Goal: Information Seeking & Learning: Learn about a topic

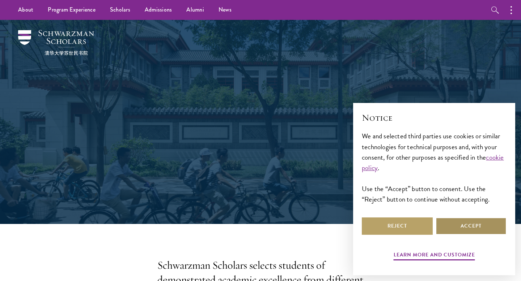
click at [457, 226] on button "Accept" at bounding box center [470, 226] width 71 height 17
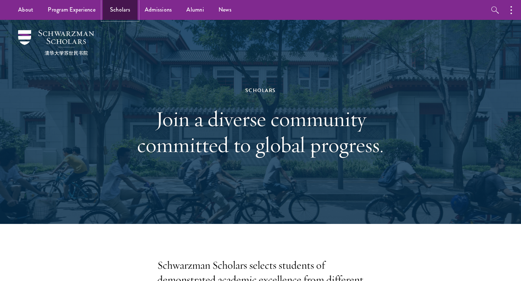
click at [122, 9] on link "Scholars" at bounding box center [120, 10] width 35 height 20
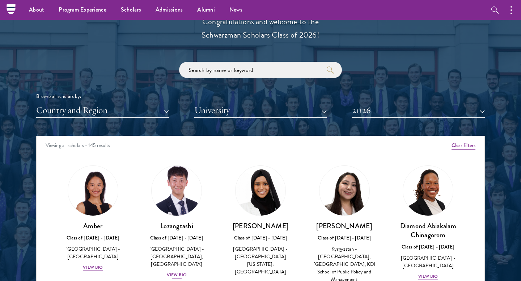
scroll to position [823, 0]
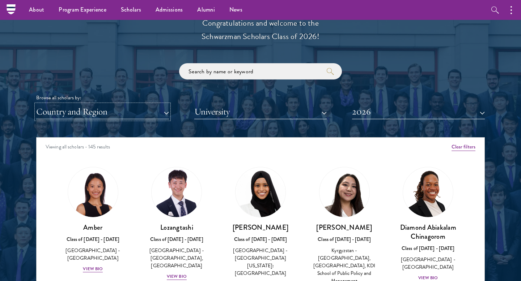
click at [153, 112] on button "Country and Region" at bounding box center [102, 112] width 133 height 15
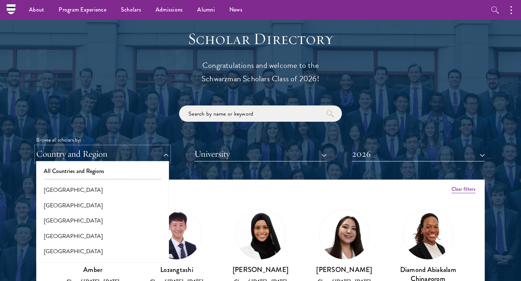
scroll to position [783, 0]
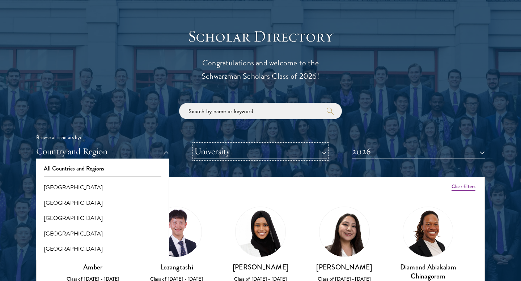
click at [222, 155] on button "University" at bounding box center [260, 151] width 133 height 15
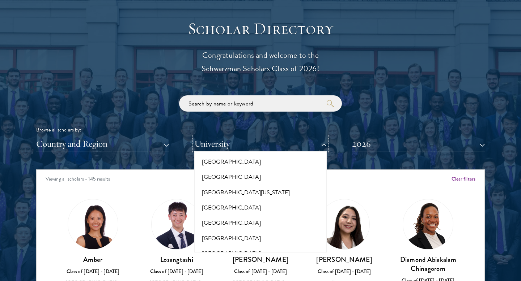
scroll to position [6458, 0]
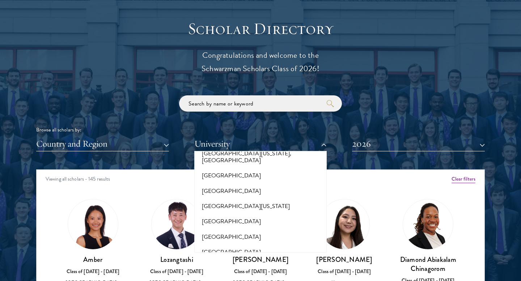
click at [400, 107] on div "Browse all scholars by: Country and Region All Countries and Regions Afghanista…" at bounding box center [260, 123] width 448 height 56
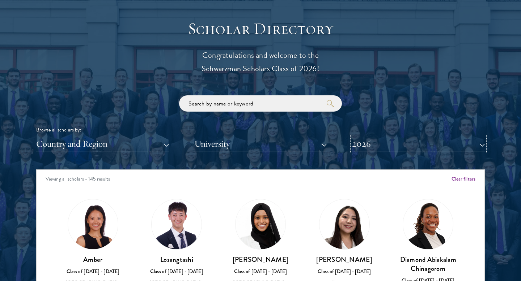
click at [366, 144] on button "2026" at bounding box center [418, 144] width 133 height 15
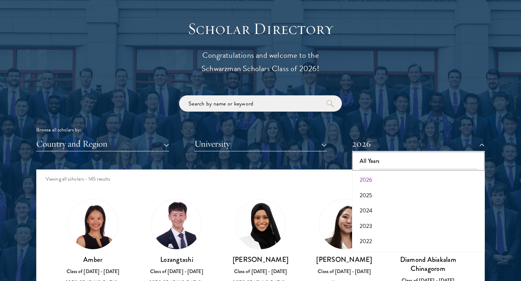
click at [374, 164] on button "All Years" at bounding box center [418, 161] width 128 height 15
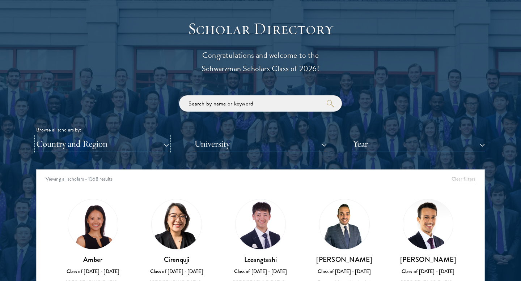
click at [162, 144] on button "Country and Region" at bounding box center [102, 144] width 133 height 15
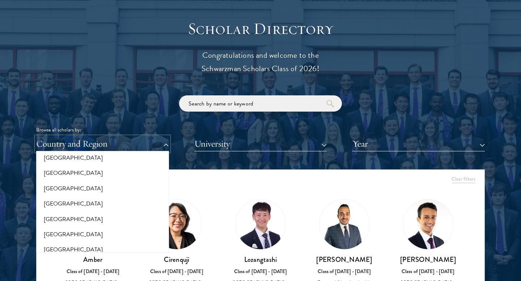
scroll to position [1504, 0]
